Goal: Ask a question: Seek information or help from site administrators or community

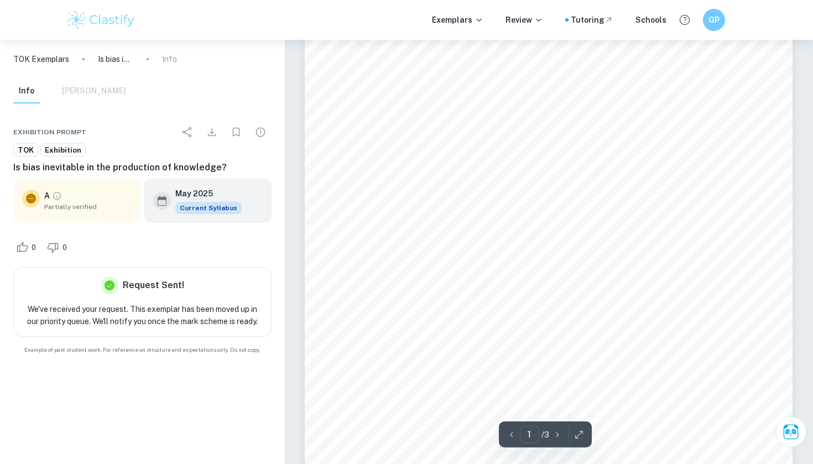
scroll to position [177, 0]
click at [787, 425] on icon "Ask Clai" at bounding box center [790, 431] width 16 height 16
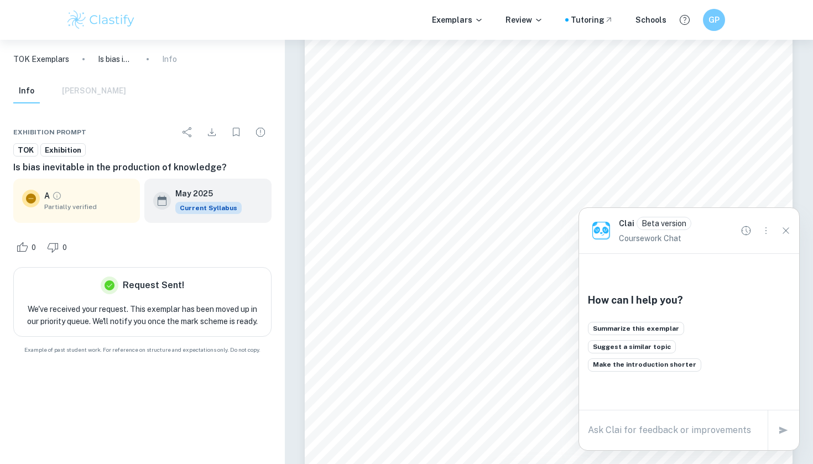
click at [682, 432] on textarea at bounding box center [673, 429] width 171 height 13
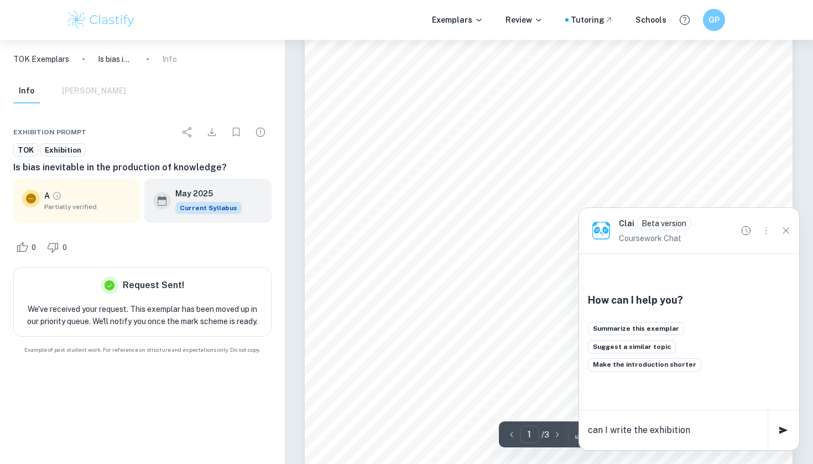
click at [650, 434] on textarea "can I write the exhibition" at bounding box center [673, 429] width 171 height 13
click at [701, 431] on textarea "can I write the Tok exhibition" at bounding box center [673, 429] width 171 height 13
click at [715, 432] on textarea "can I write the Tok exhibition" at bounding box center [673, 429] width 171 height 13
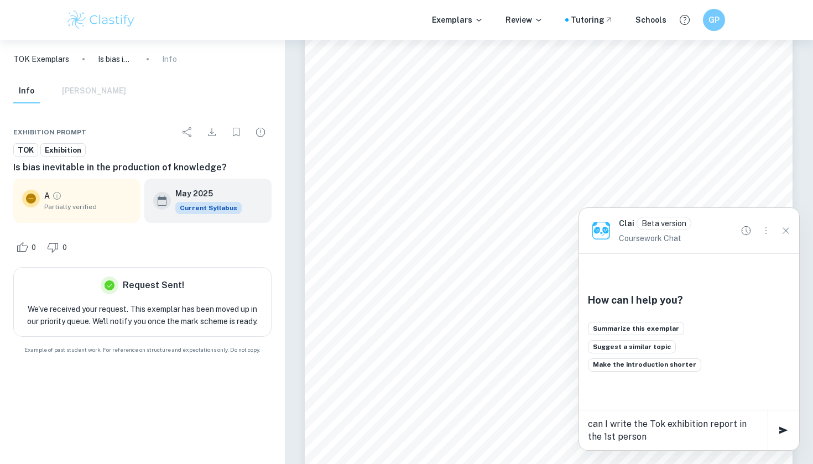
type textarea "can I write the Tok exhibition report in the 1st person?"
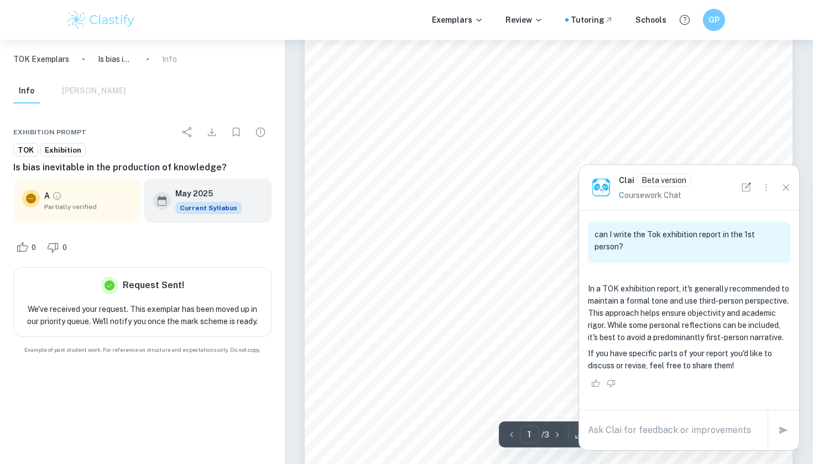
scroll to position [188, 0]
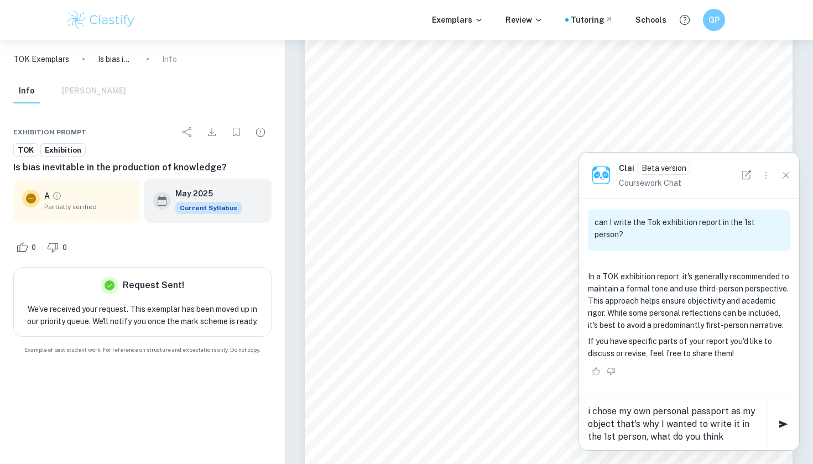
type textarea "i chose my own personal passport as my object that's why I wanted to write it i…"
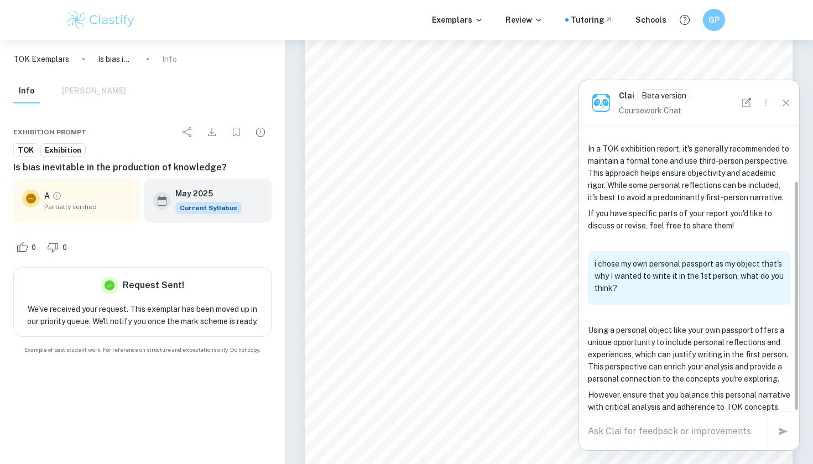
scroll to position [185, 0]
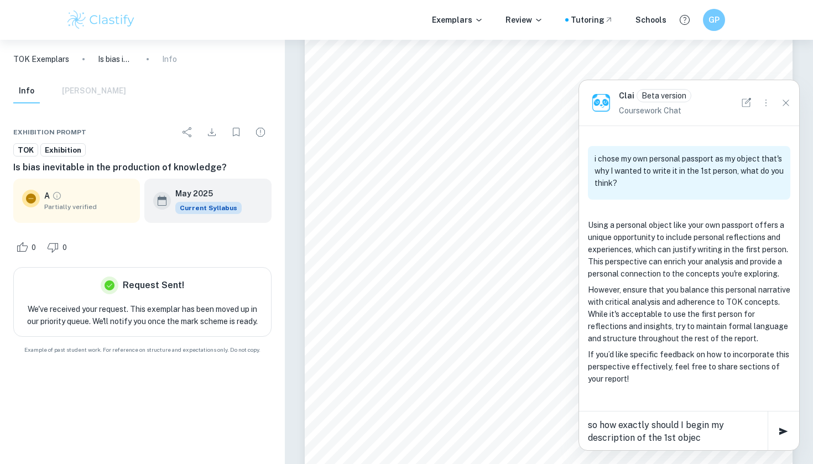
type textarea "so how exactly should I begin my description of the 1st object"
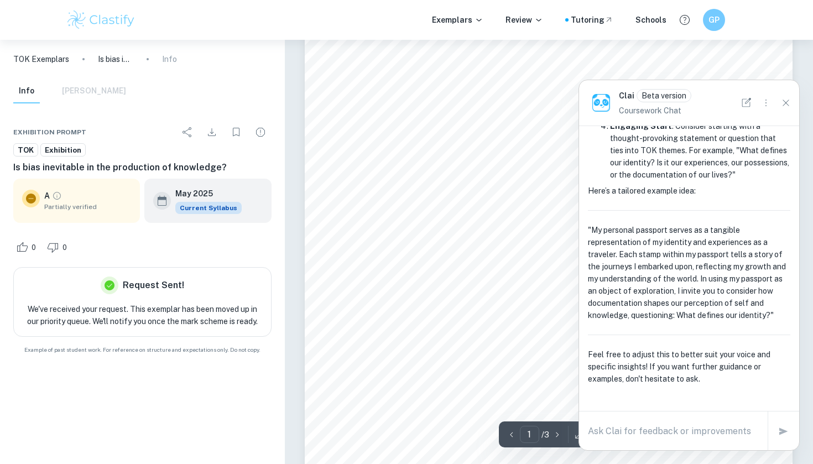
scroll to position [224, 0]
click at [784, 101] on icon "Close" at bounding box center [785, 103] width 12 height 12
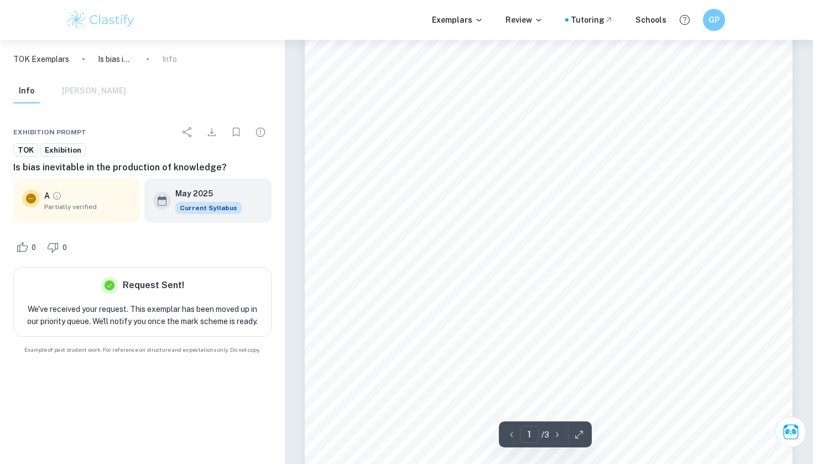
scroll to position [143, 0]
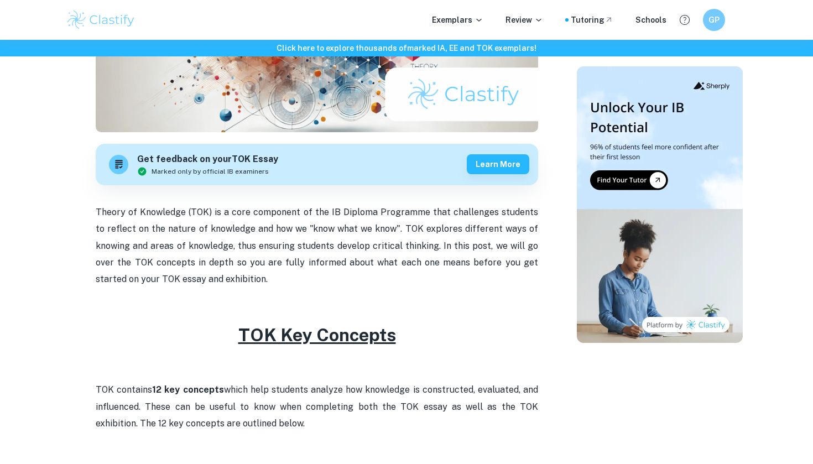
scroll to position [247, 0]
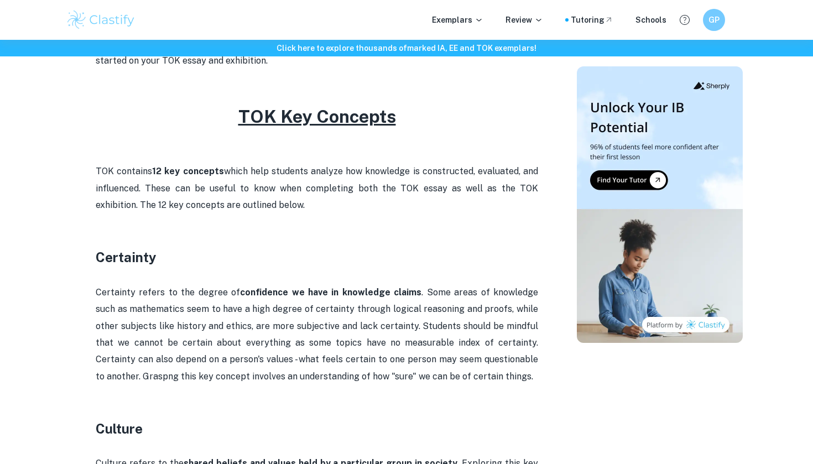
scroll to position [464, 0]
